Goal: Information Seeking & Learning: Compare options

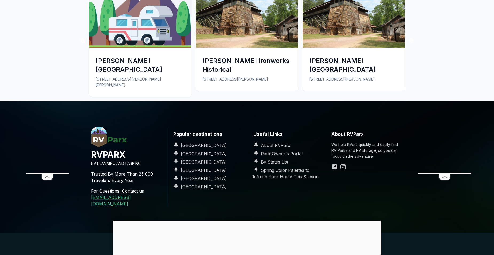
scroll to position [481, 0]
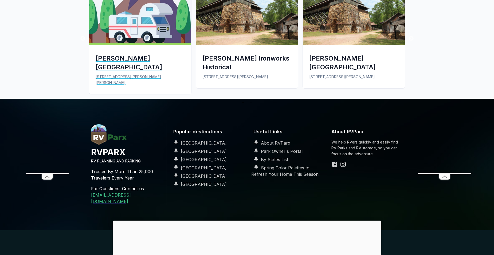
click at [136, 60] on div "[PERSON_NAME][GEOGRAPHIC_DATA]" at bounding box center [140, 63] width 89 height 18
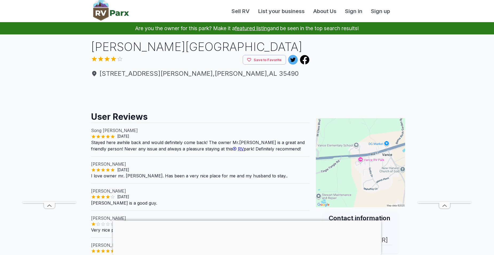
scroll to position [255, 0]
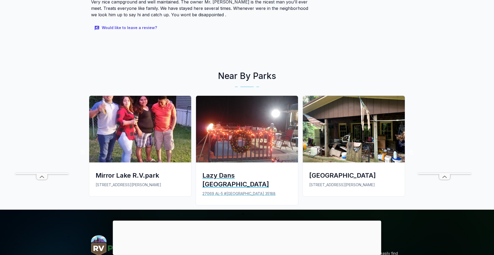
click at [223, 171] on div "Lazy Dans [GEOGRAPHIC_DATA]" at bounding box center [246, 180] width 89 height 18
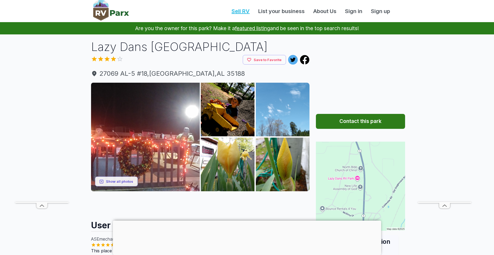
click at [246, 12] on link "Sell RV" at bounding box center [240, 11] width 27 height 8
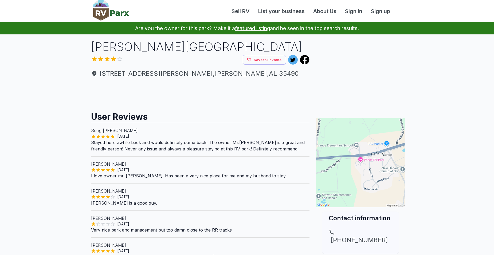
scroll to position [255, 0]
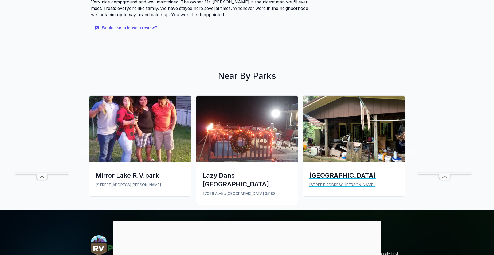
click at [366, 171] on div "[GEOGRAPHIC_DATA]" at bounding box center [353, 175] width 89 height 9
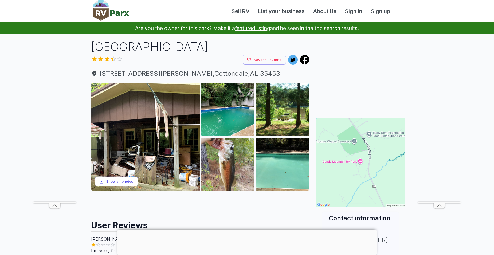
click at [132, 181] on button "Show all photos" at bounding box center [116, 182] width 43 height 10
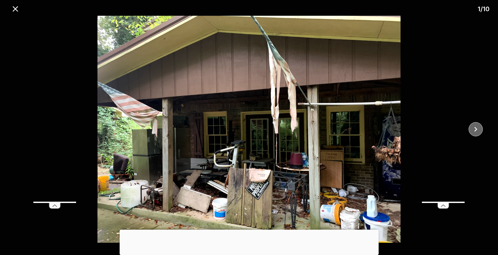
click at [477, 129] on icon "close" at bounding box center [475, 129] width 9 height 9
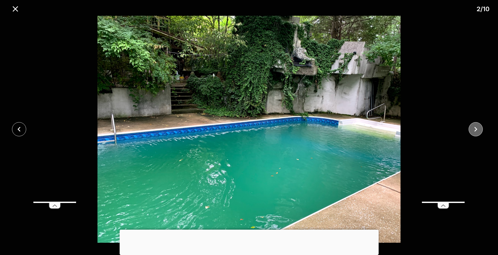
click at [477, 129] on icon "close" at bounding box center [475, 129] width 9 height 9
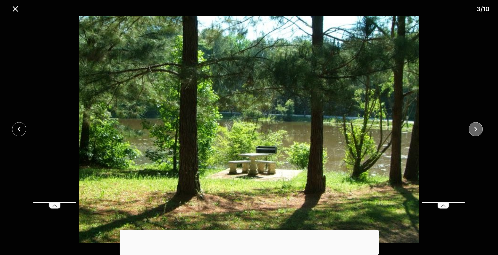
click at [477, 129] on icon "close" at bounding box center [475, 129] width 9 height 9
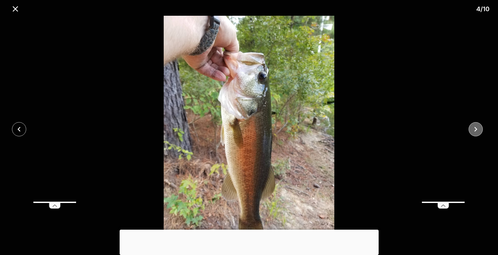
click at [477, 129] on icon "close" at bounding box center [475, 129] width 9 height 9
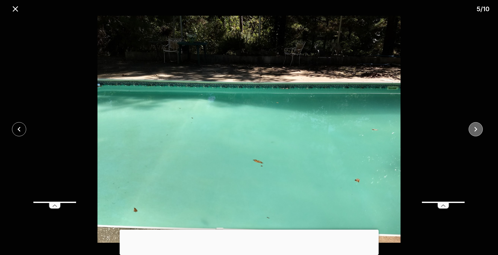
click at [477, 129] on icon "close" at bounding box center [475, 129] width 9 height 9
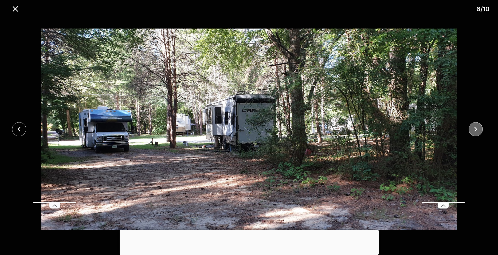
click at [477, 127] on icon "close" at bounding box center [475, 129] width 9 height 9
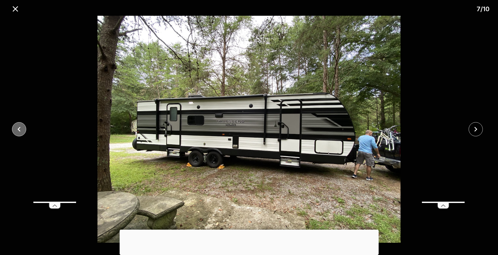
click at [22, 127] on icon "close" at bounding box center [18, 129] width 9 height 9
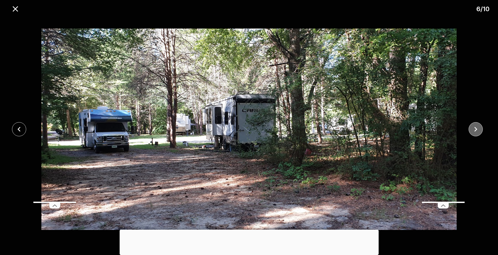
click at [477, 129] on icon "close" at bounding box center [475, 129] width 9 height 9
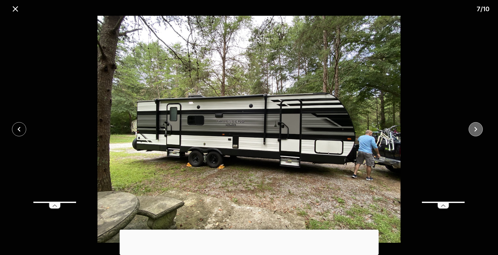
click at [477, 129] on icon "close" at bounding box center [475, 129] width 9 height 9
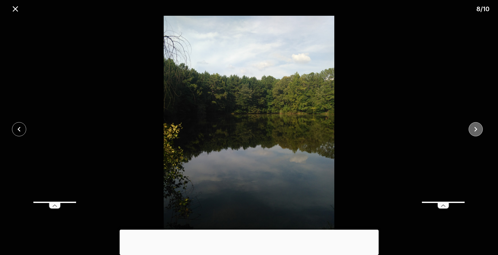
click at [477, 129] on icon "close" at bounding box center [475, 129] width 9 height 9
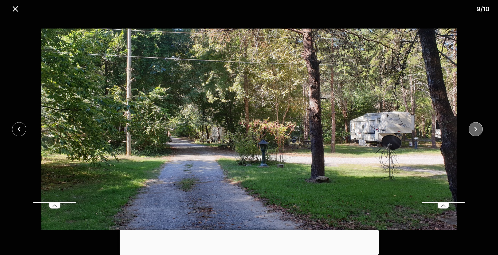
click at [476, 128] on icon "close" at bounding box center [475, 129] width 3 height 5
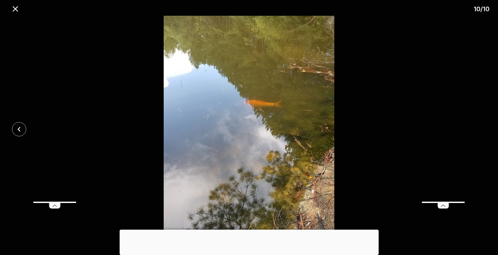
click at [476, 128] on div at bounding box center [249, 129] width 498 height 227
click at [18, 9] on icon "close" at bounding box center [15, 8] width 9 height 9
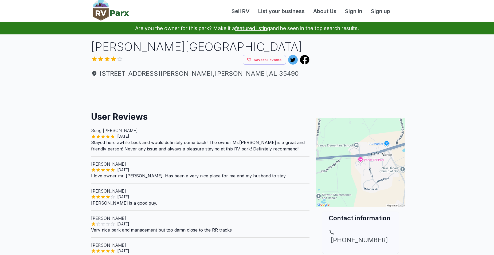
scroll to position [255, 0]
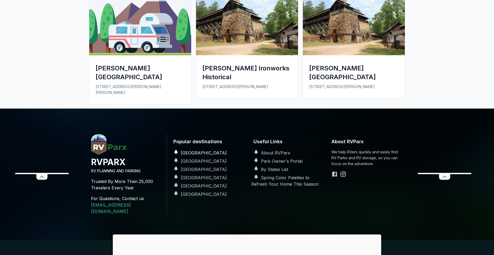
scroll to position [481, 0]
